Goal: Task Accomplishment & Management: Complete application form

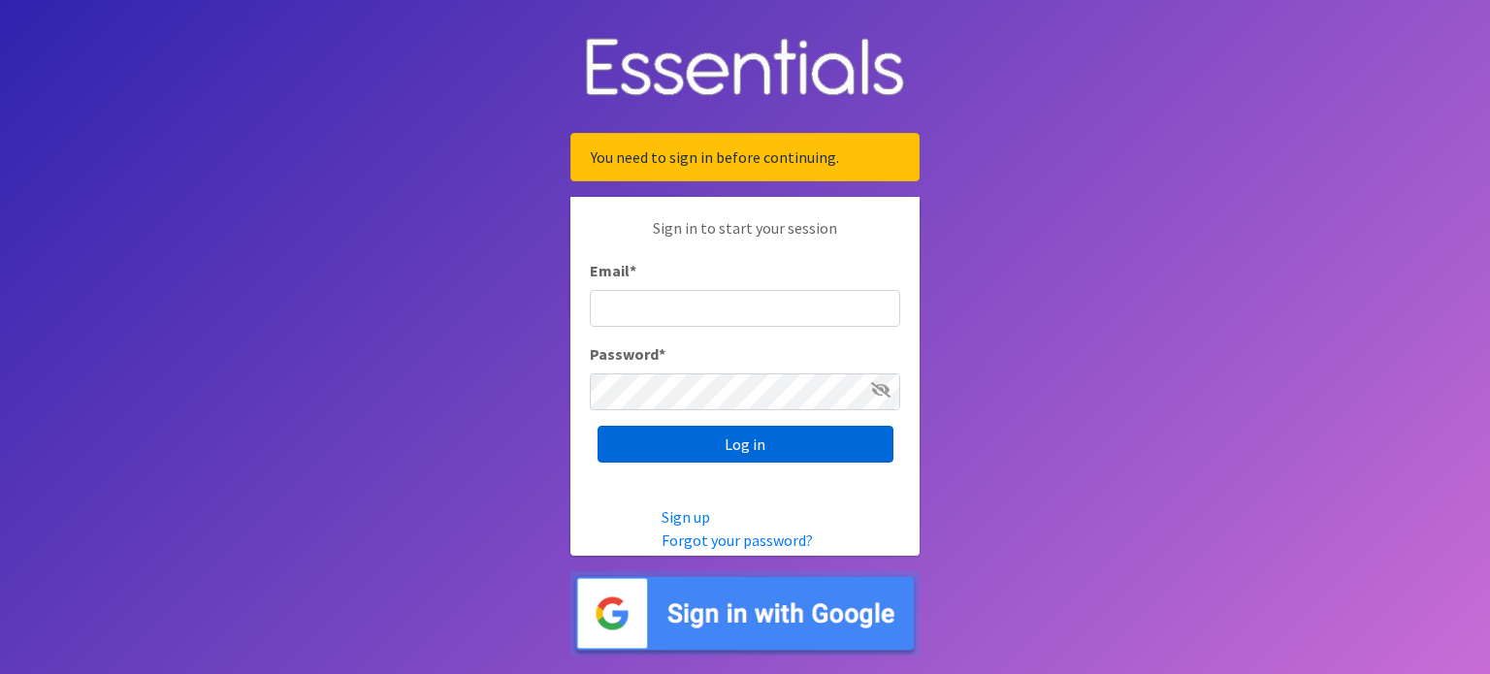
type input "[EMAIL_ADDRESS][DOMAIN_NAME]"
click at [677, 433] on input "Log in" at bounding box center [746, 444] width 296 height 37
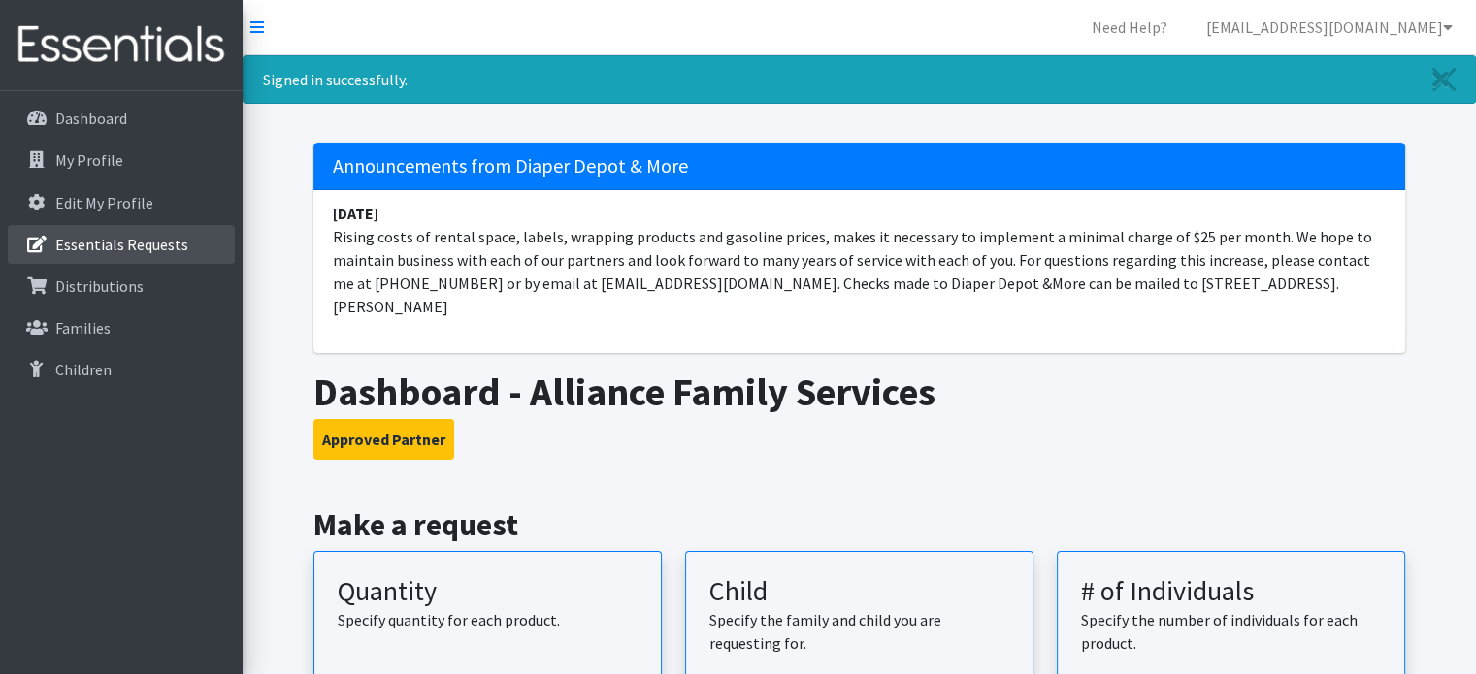
click at [149, 253] on p "Essentials Requests" at bounding box center [121, 244] width 133 height 19
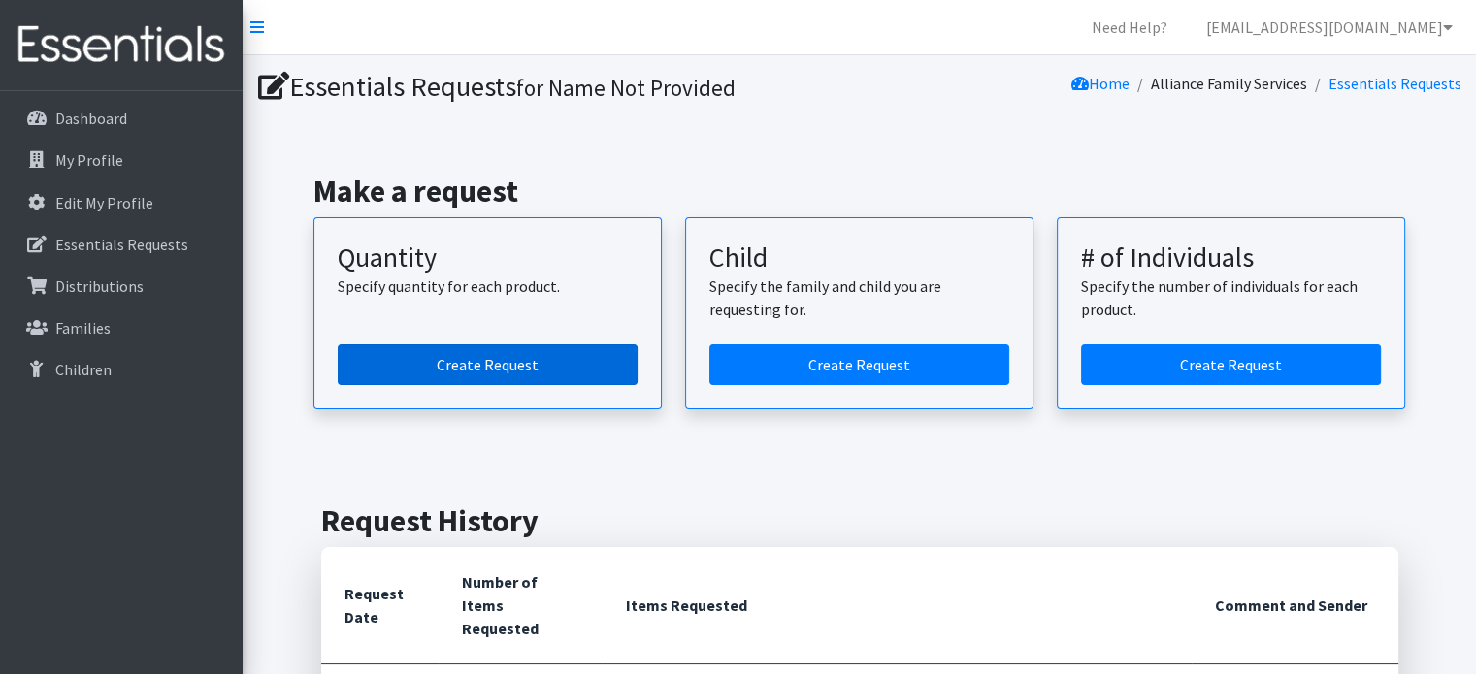
click at [435, 368] on link "Create Request" at bounding box center [488, 364] width 300 height 41
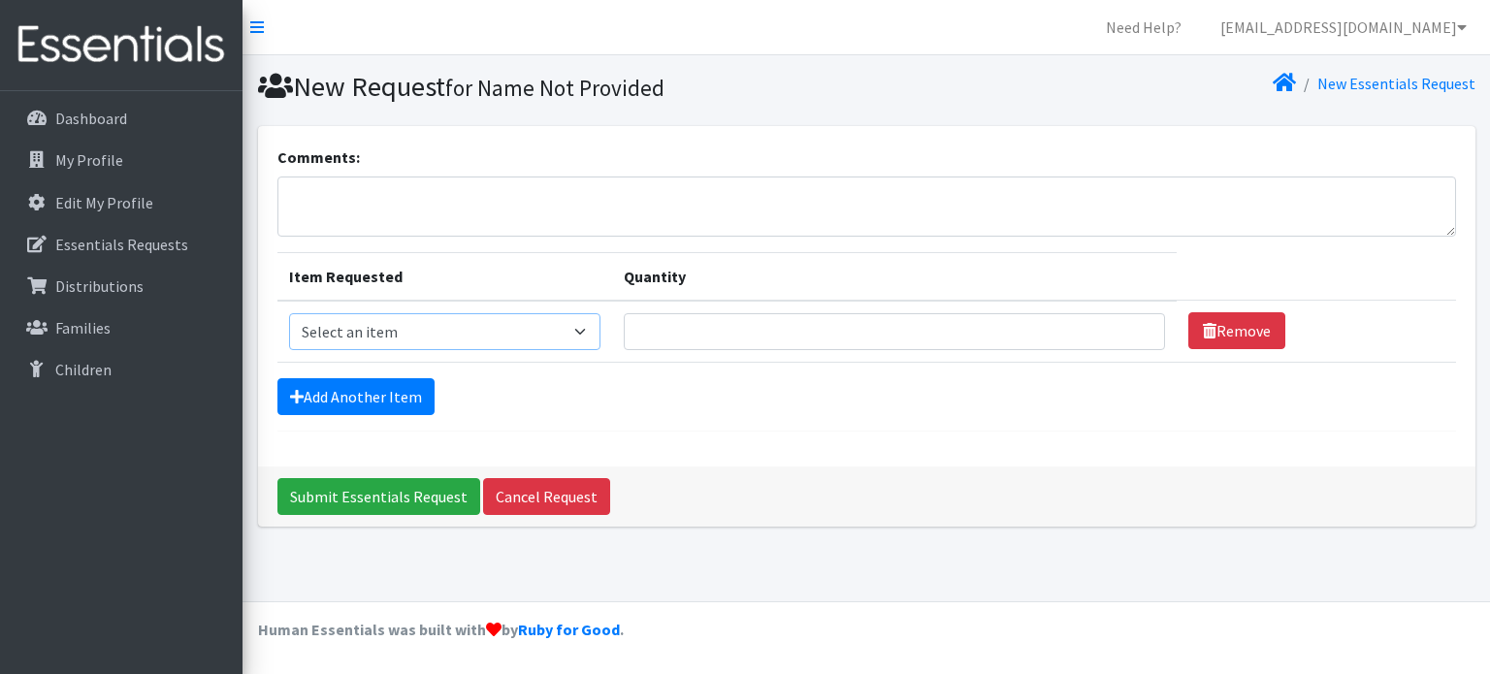
click at [438, 334] on select "Select an item" at bounding box center [444, 331] width 311 height 37
click at [289, 313] on select "Select an item" at bounding box center [444, 331] width 311 height 37
click at [441, 338] on select "Select an item" at bounding box center [444, 331] width 311 height 37
click at [588, 324] on select "Select an item" at bounding box center [444, 331] width 311 height 37
click at [759, 322] on input "Quantity" at bounding box center [894, 331] width 541 height 37
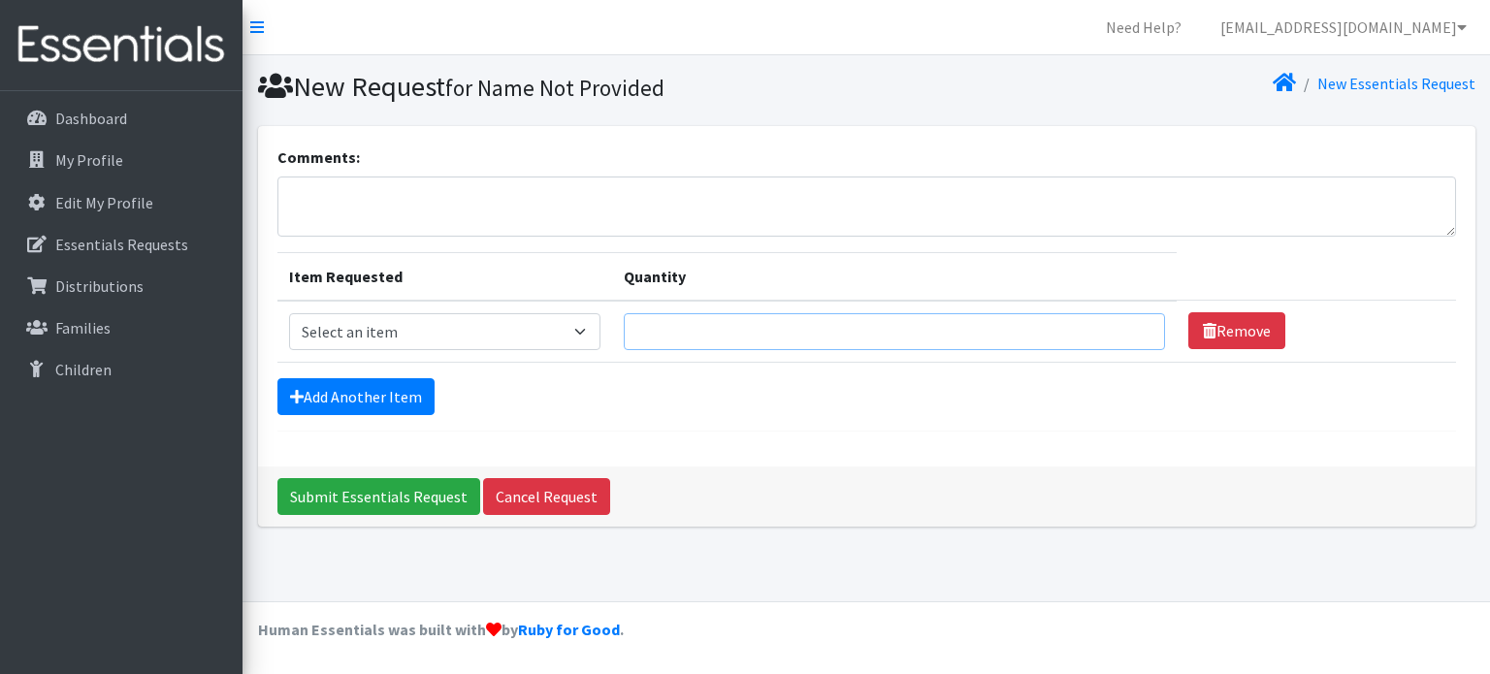
click at [759, 322] on input "Quantity" at bounding box center [894, 331] width 541 height 37
click at [530, 329] on select "Select an item" at bounding box center [444, 331] width 311 height 37
